Goal: Obtain resource: Download file/media

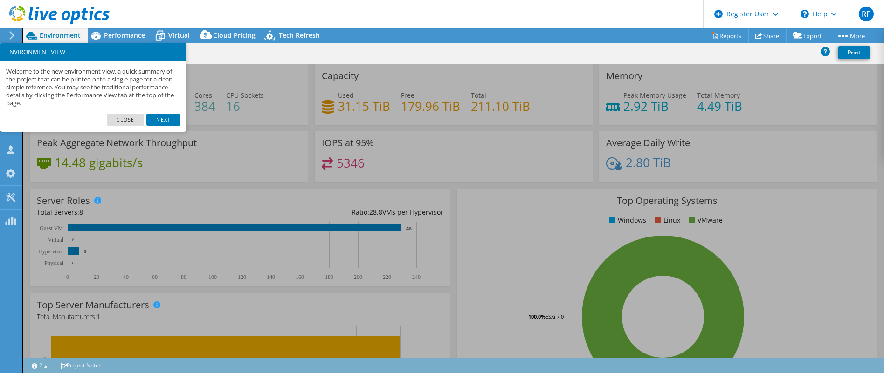
select select "USEast"
select select "USD"
click at [132, 117] on link "Close" at bounding box center [126, 120] width 38 height 12
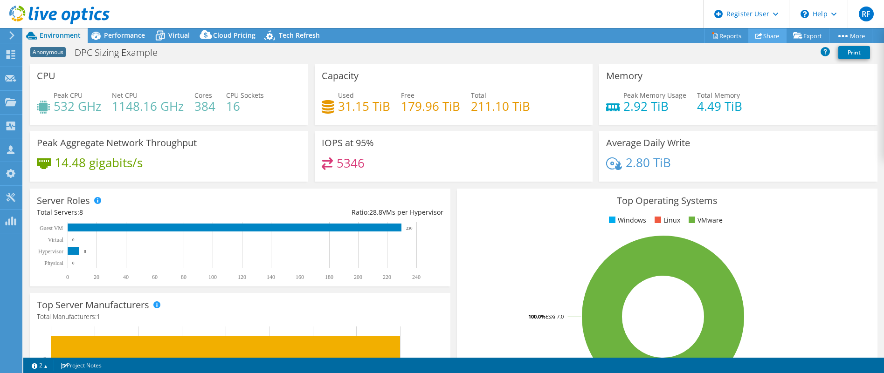
click at [766, 37] on link "Share" at bounding box center [767, 35] width 38 height 14
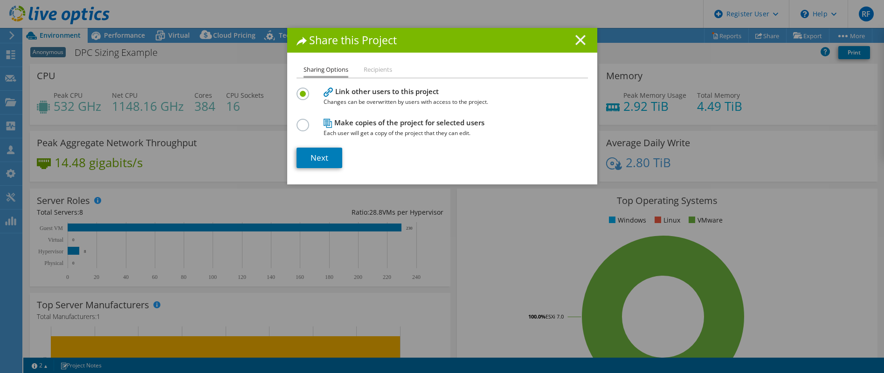
click at [577, 38] on icon at bounding box center [580, 40] width 10 height 10
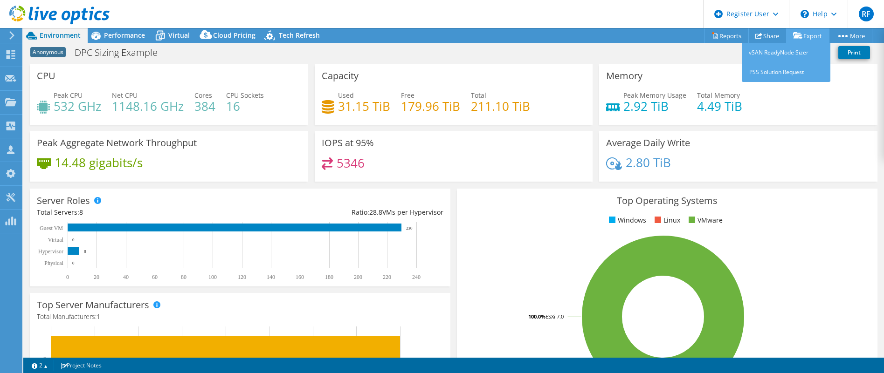
click at [808, 34] on link "Export" at bounding box center [807, 35] width 43 height 14
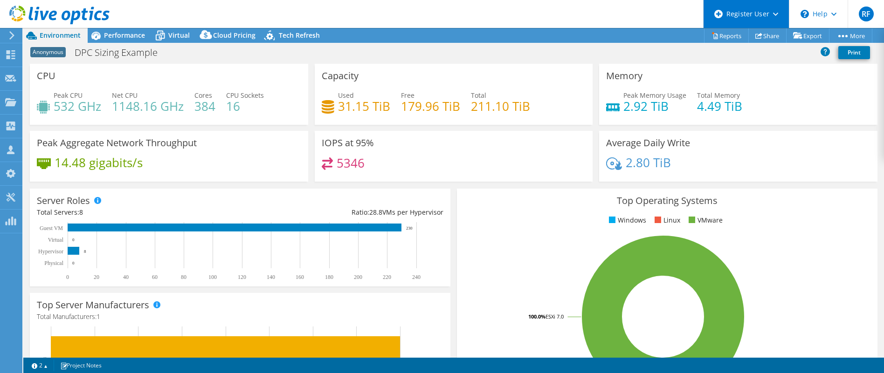
click at [716, 25] on div "Register User" at bounding box center [746, 14] width 86 height 28
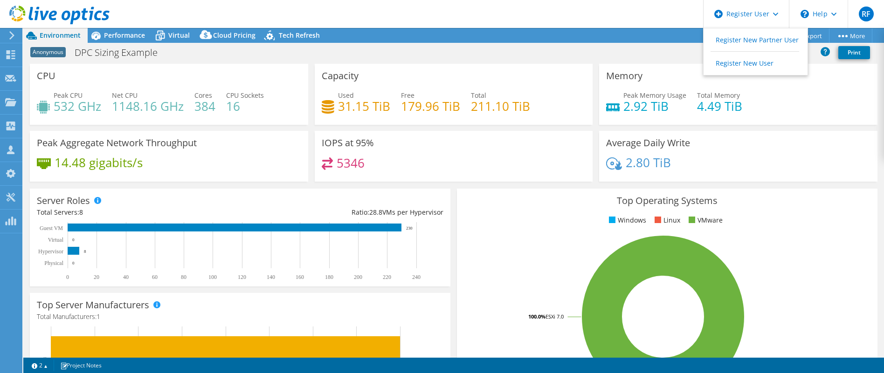
drag, startPoint x: 634, startPoint y: 43, endPoint x: 663, endPoint y: 45, distance: 29.4
click at [663, 45] on div "Anonymous DPC Sizing Example Print" at bounding box center [453, 53] width 861 height 21
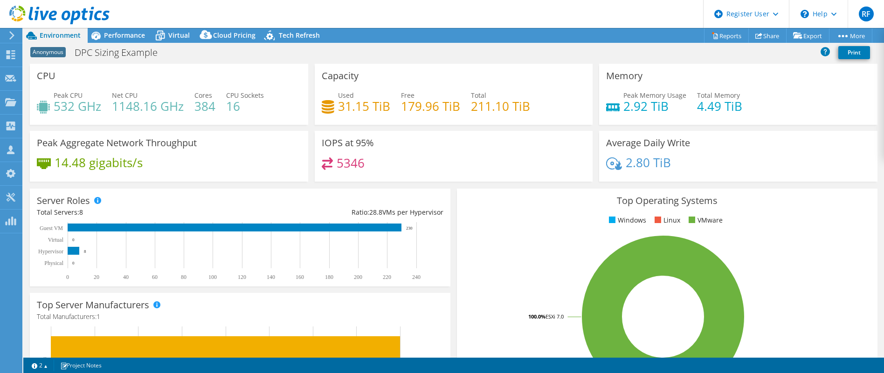
click at [663, 45] on div "Anonymous DPC Sizing Example Print" at bounding box center [453, 52] width 861 height 17
click at [719, 34] on link "Reports" at bounding box center [726, 35] width 45 height 14
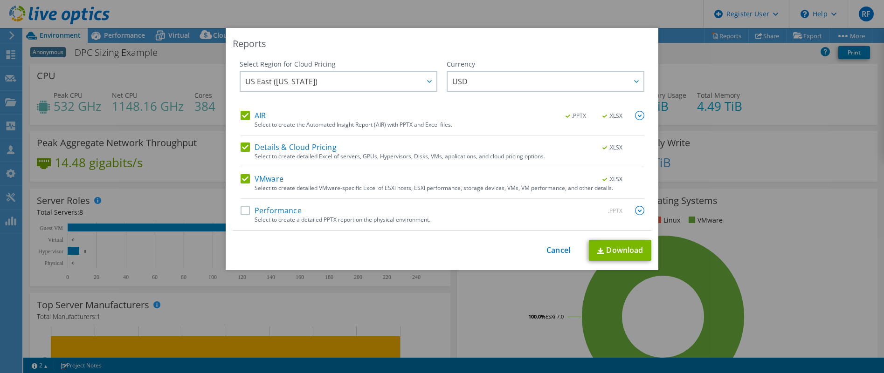
click at [308, 154] on div "Select to create detailed Excel of servers, GPUs, Hypervisors, Disks, VMs, appl…" at bounding box center [450, 156] width 390 height 7
click at [289, 150] on label "Details & Cloud Pricing" at bounding box center [289, 147] width 96 height 9
click at [0, 0] on input "Details & Cloud Pricing" at bounding box center [0, 0] width 0 height 0
click at [266, 178] on label "VMware" at bounding box center [262, 178] width 43 height 9
click at [0, 0] on input "VMware" at bounding box center [0, 0] width 0 height 0
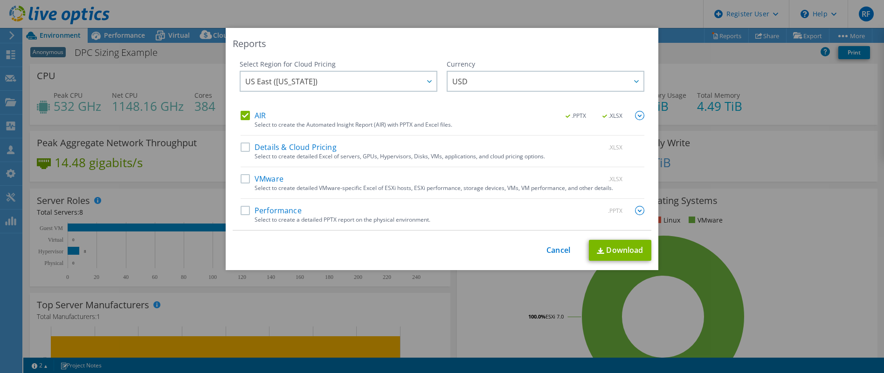
click at [242, 211] on label "Performance" at bounding box center [271, 210] width 61 height 9
click at [0, 0] on input "Performance" at bounding box center [0, 0] width 0 height 0
click at [610, 246] on link "Download" at bounding box center [620, 250] width 62 height 21
click at [553, 250] on link "Cancel" at bounding box center [558, 250] width 24 height 9
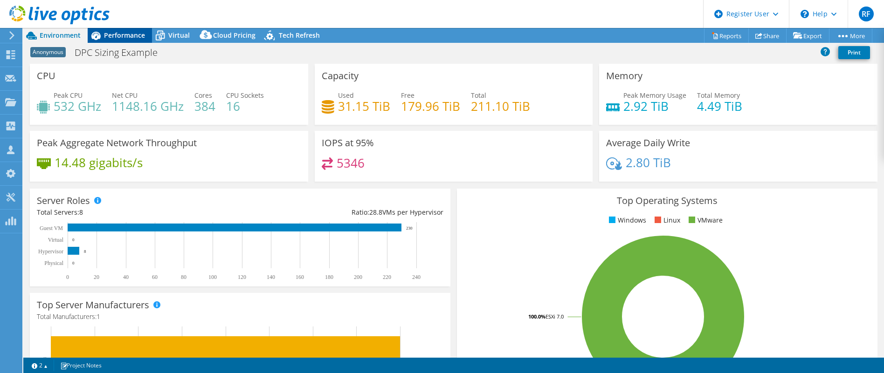
click at [130, 32] on span "Performance" at bounding box center [124, 35] width 41 height 9
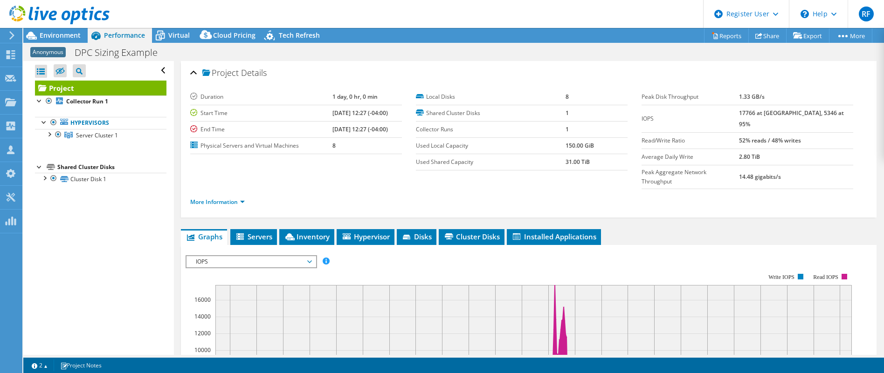
drag, startPoint x: 835, startPoint y: 114, endPoint x: 749, endPoint y: 112, distance: 85.3
click at [749, 112] on tr "IOPS 17766 at [GEOGRAPHIC_DATA], 5346 at 95%" at bounding box center [748, 119] width 212 height 28
copy tr "17766 at [GEOGRAPHIC_DATA], 5346 at 95%"
